Goal: Navigation & Orientation: Find specific page/section

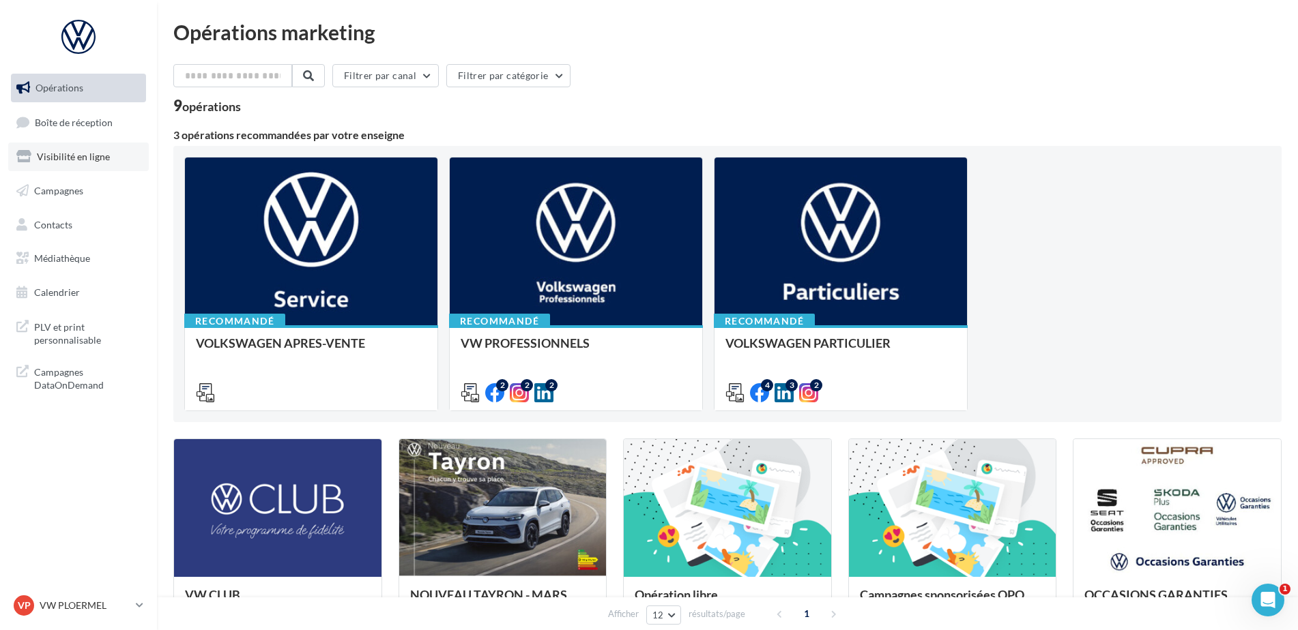
click at [89, 166] on link "Visibilité en ligne" at bounding box center [78, 157] width 141 height 29
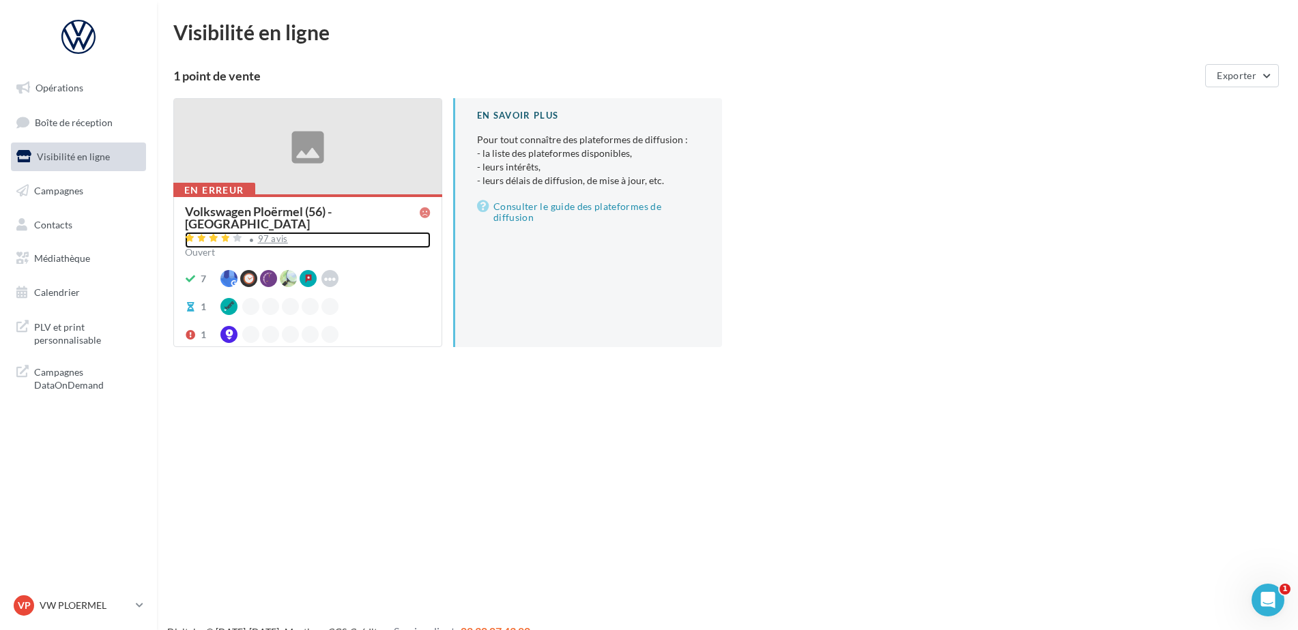
click at [264, 235] on div "97 avis" at bounding box center [273, 239] width 30 height 9
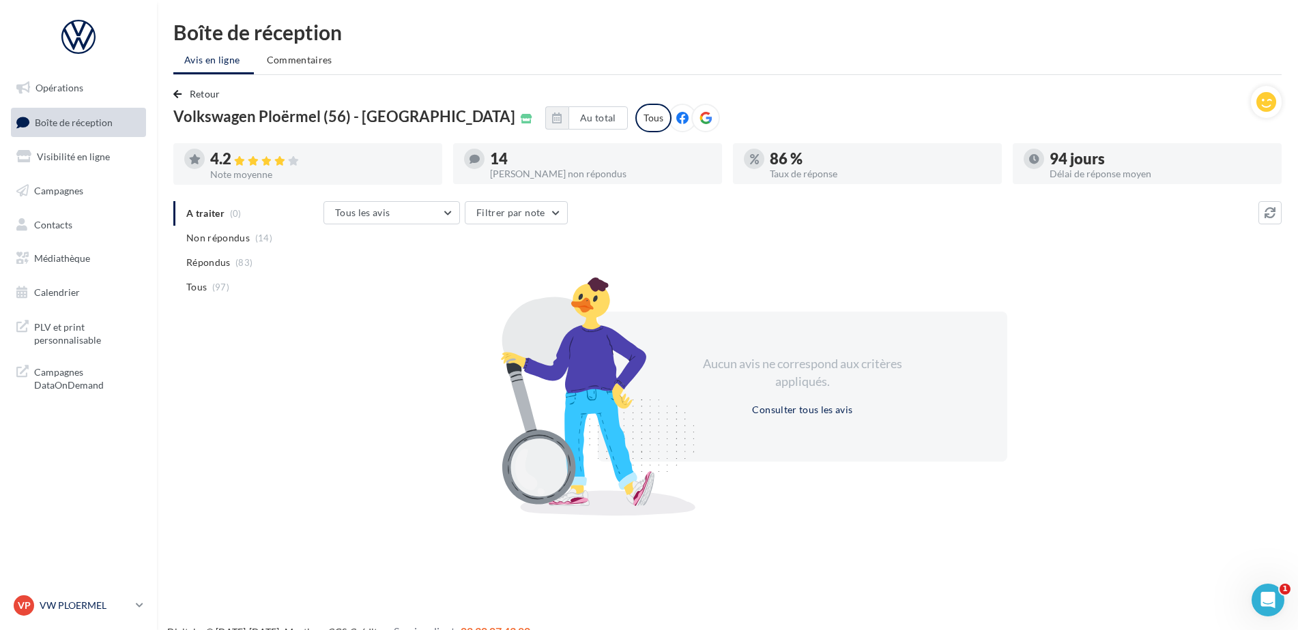
click at [68, 611] on p "VW PLOERMEL" at bounding box center [85, 606] width 91 height 14
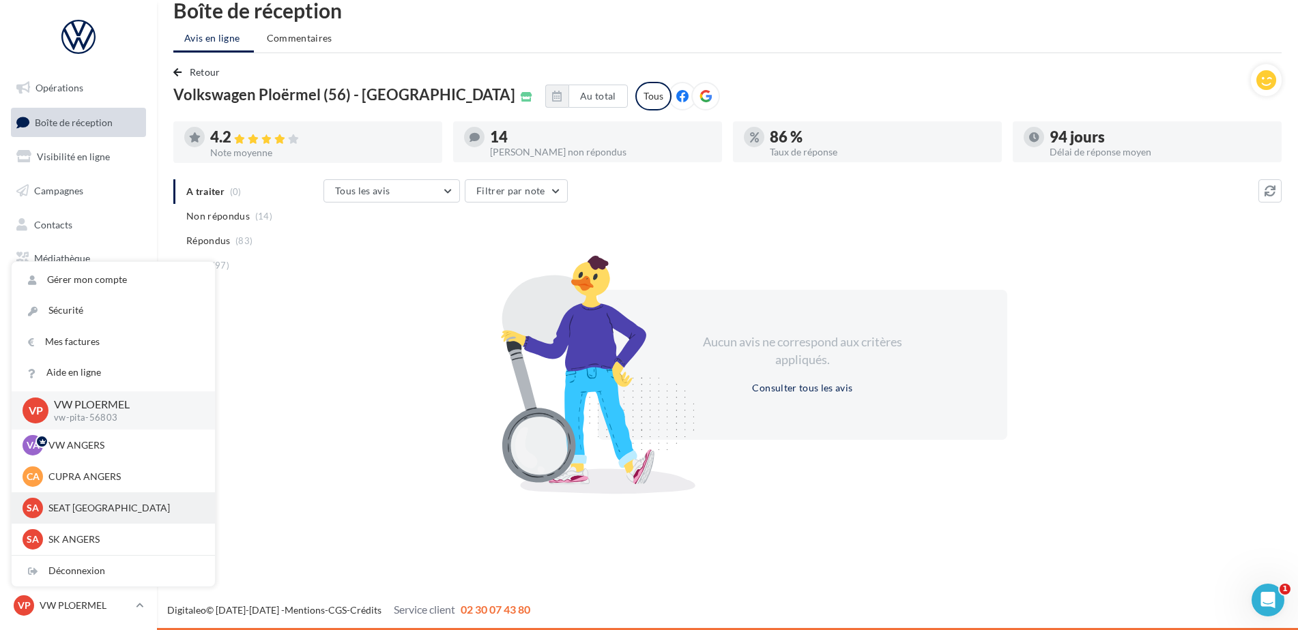
scroll to position [126, 0]
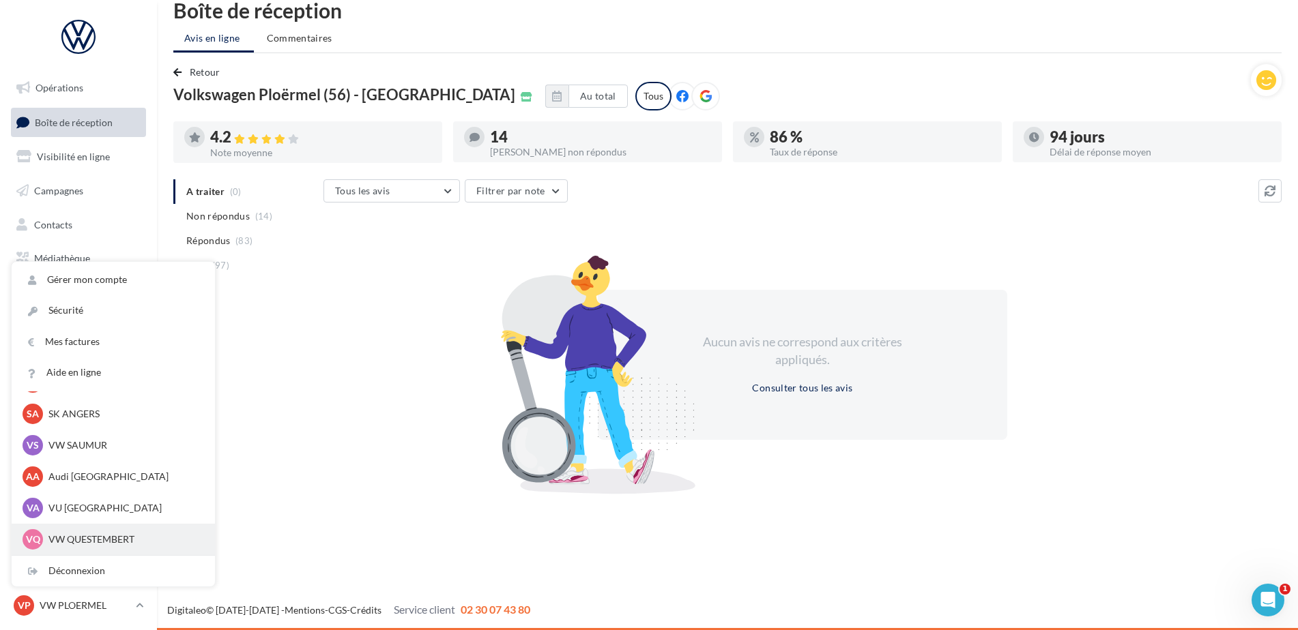
click at [89, 535] on p "VW QUESTEMBERT" at bounding box center [123, 540] width 150 height 14
